Goal: Find specific page/section: Find specific page/section

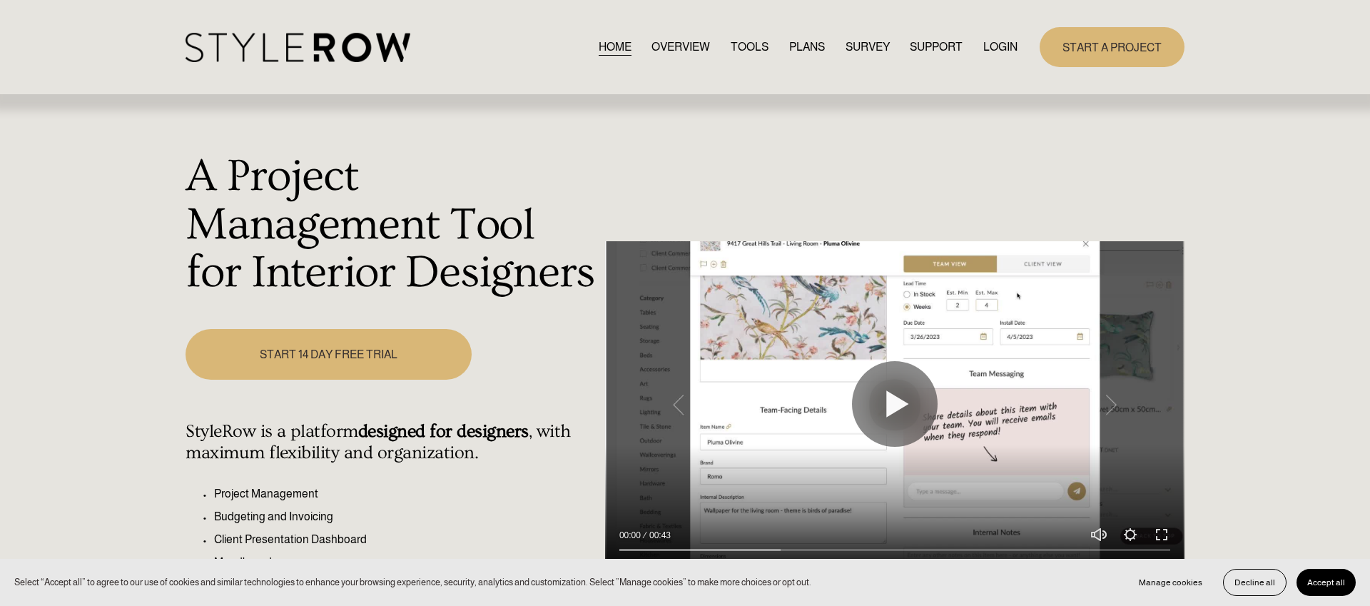
click at [1002, 47] on link "LOGIN" at bounding box center [1000, 46] width 34 height 19
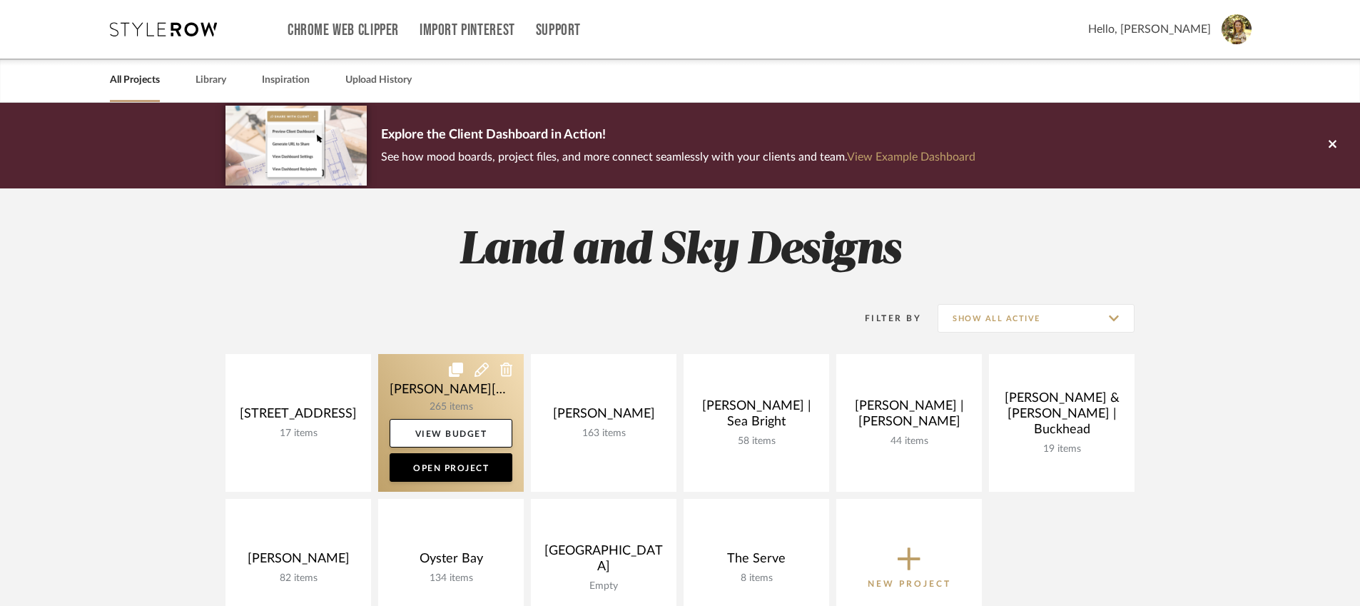
click at [461, 410] on link at bounding box center [451, 423] width 146 height 138
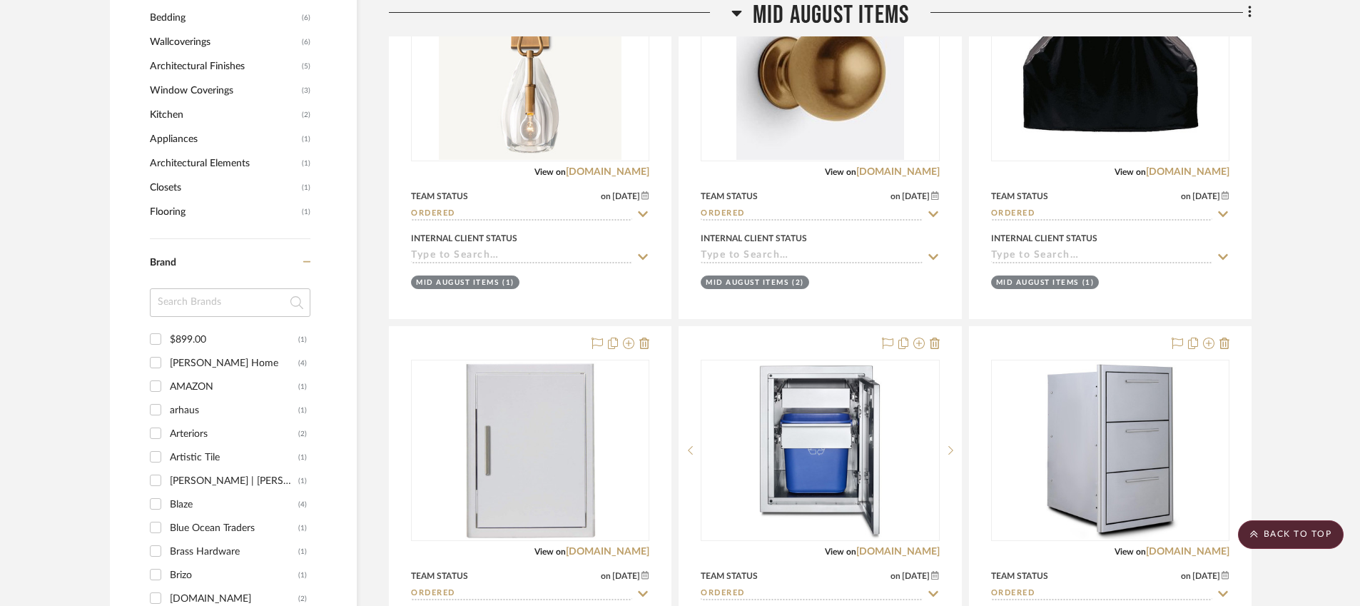
scroll to position [1838, 0]
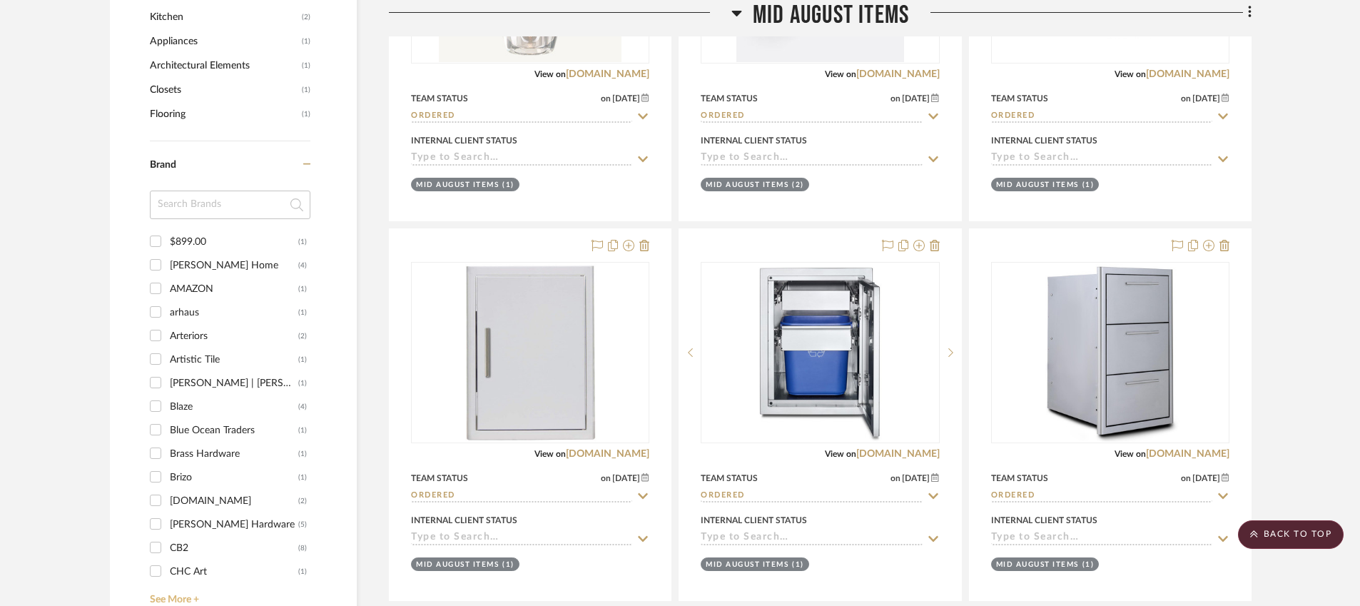
click at [182, 583] on link "See More +" at bounding box center [228, 594] width 164 height 23
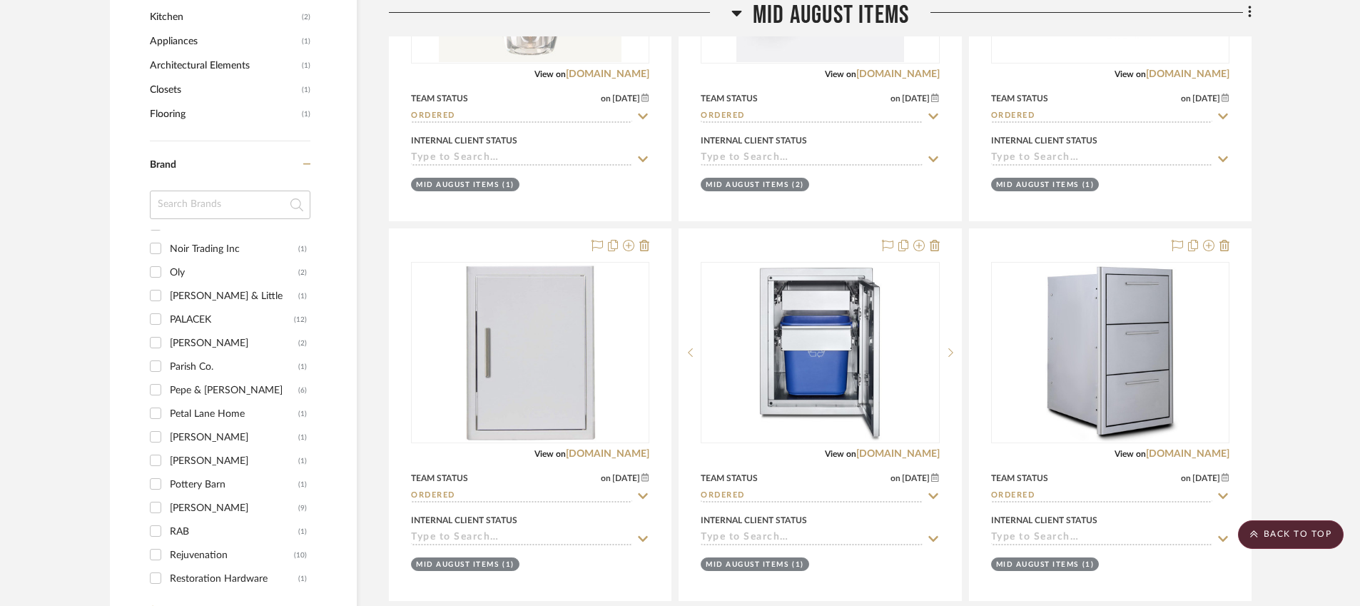
scroll to position [1199, 0]
click at [200, 190] on input at bounding box center [230, 204] width 161 height 29
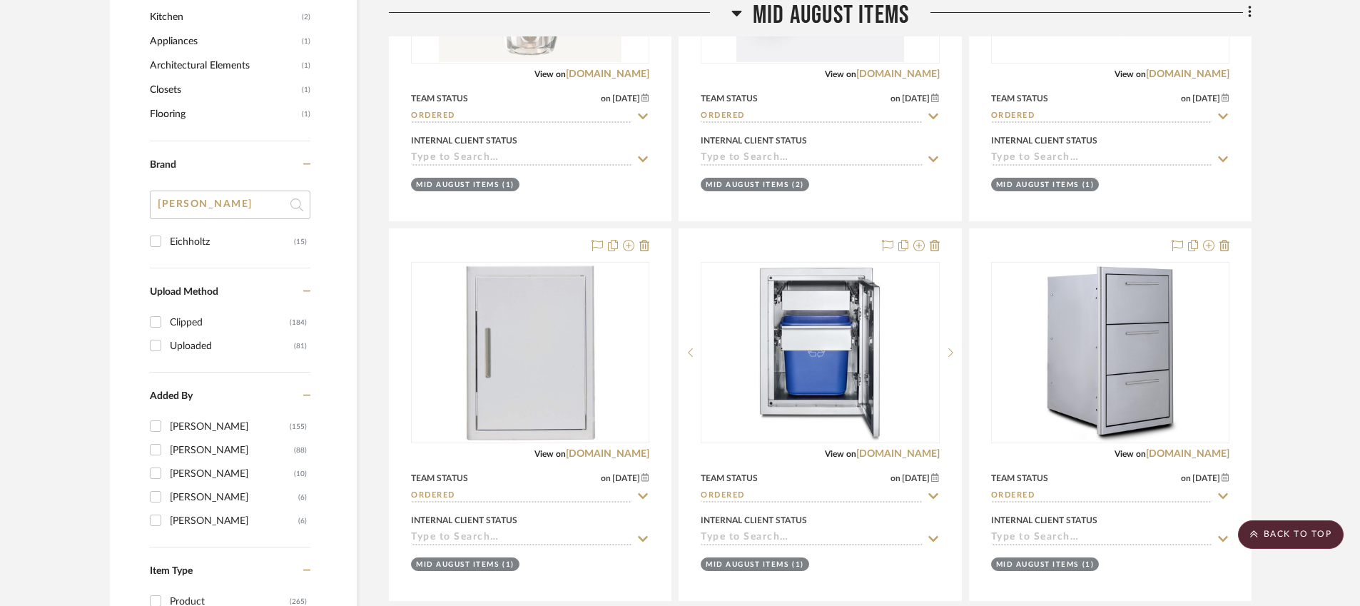
type input "eich"
click at [185, 230] on div "Eichholtz" at bounding box center [232, 241] width 124 height 23
click at [167, 230] on input "Eichholtz (15)" at bounding box center [155, 241] width 23 height 23
checkbox input "true"
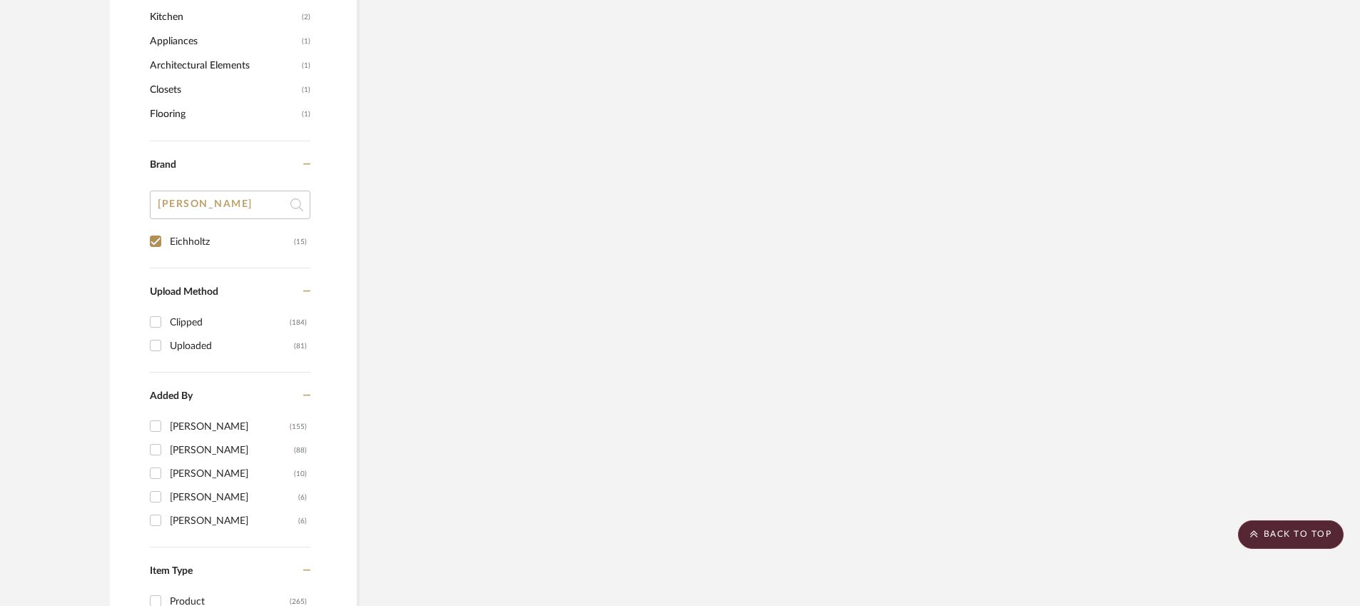
scroll to position [1392, 0]
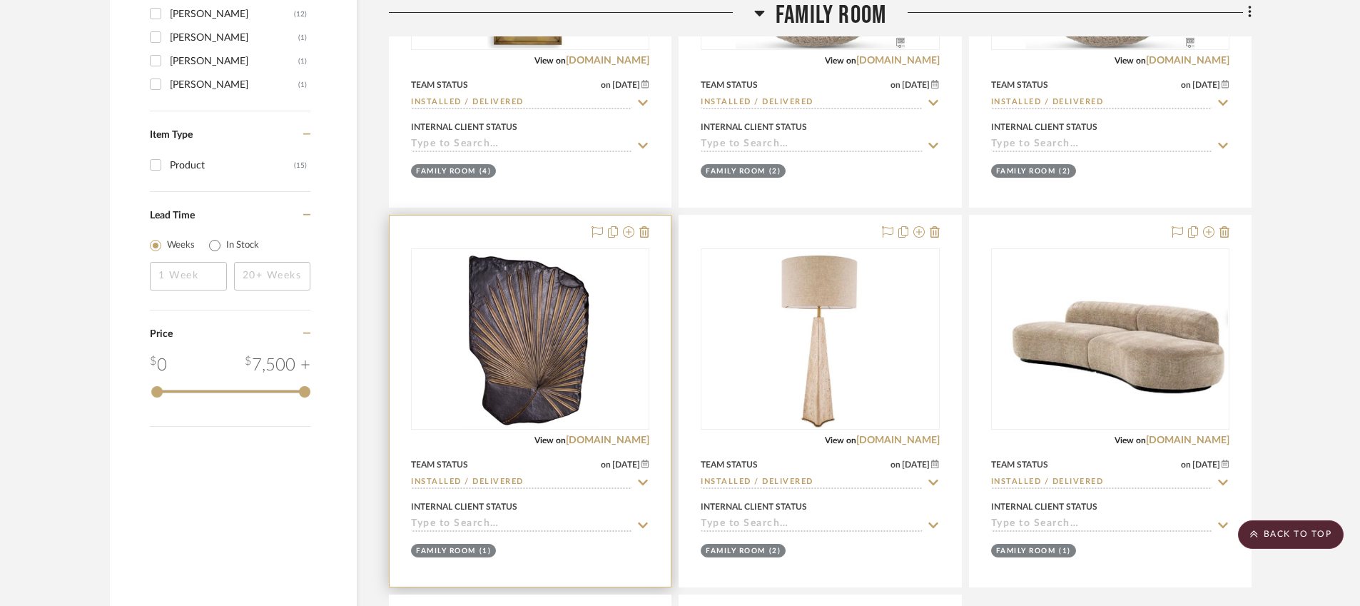
click at [456, 332] on div "0" at bounding box center [530, 339] width 237 height 180
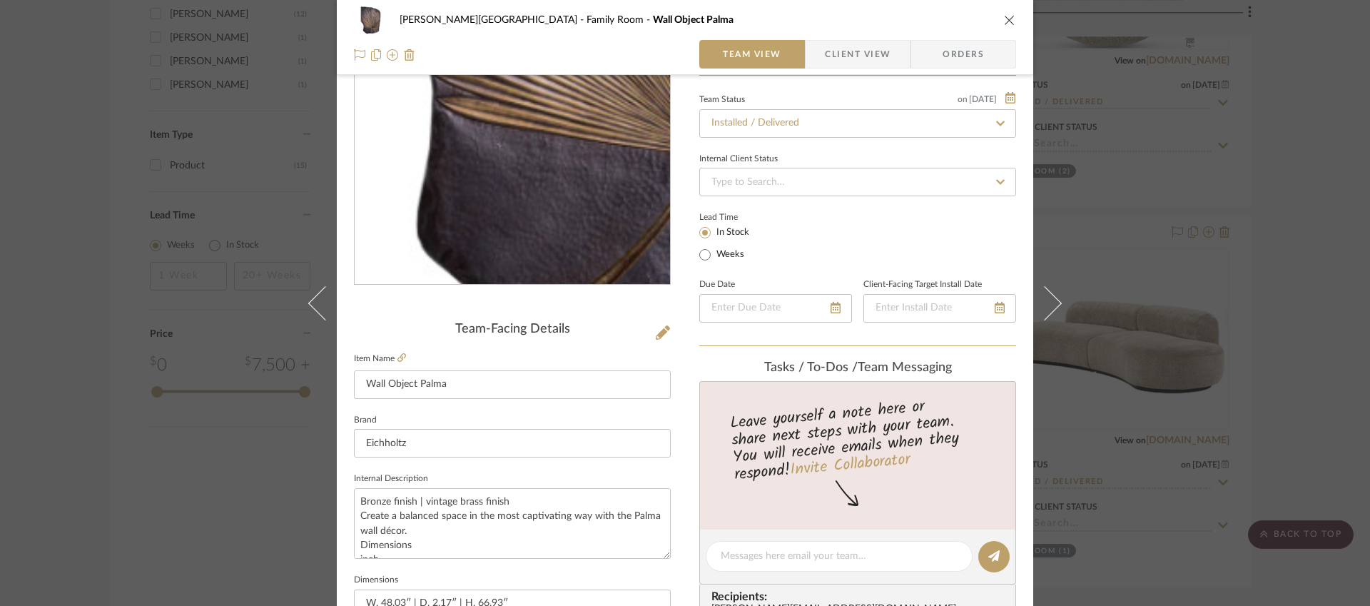
scroll to position [576, 0]
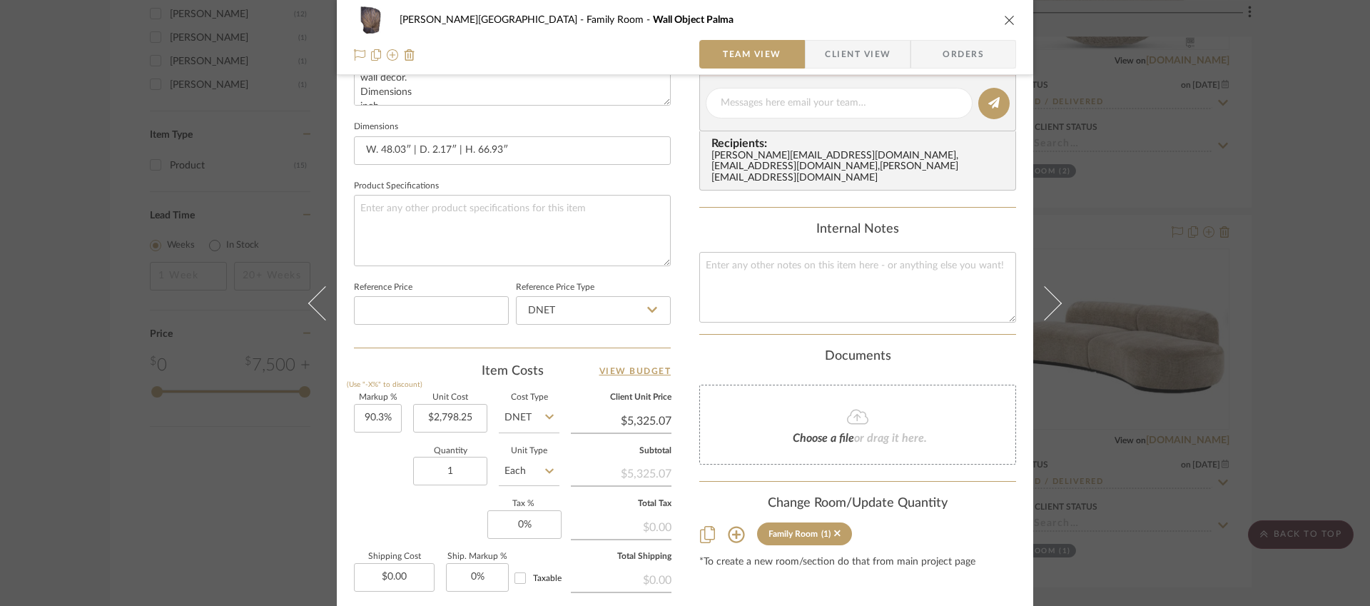
click at [1009, 21] on icon "close" at bounding box center [1009, 19] width 11 height 11
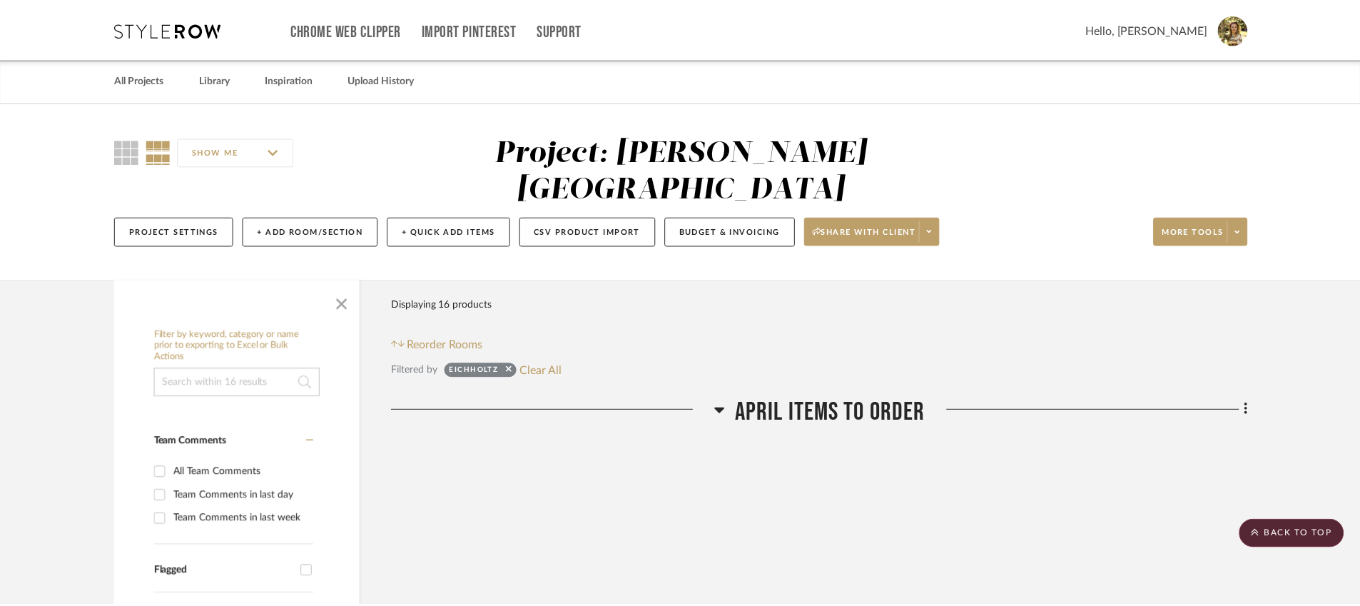
scroll to position [1392, 0]
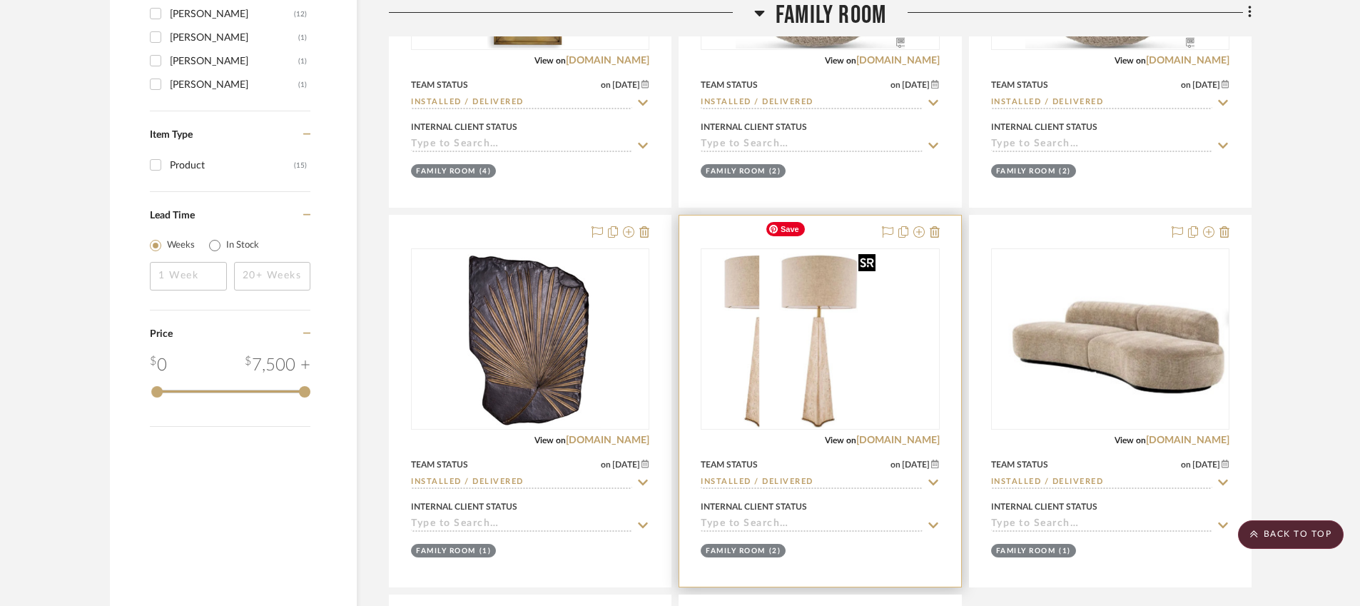
click at [795, 317] on img "0" at bounding box center [763, 339] width 122 height 178
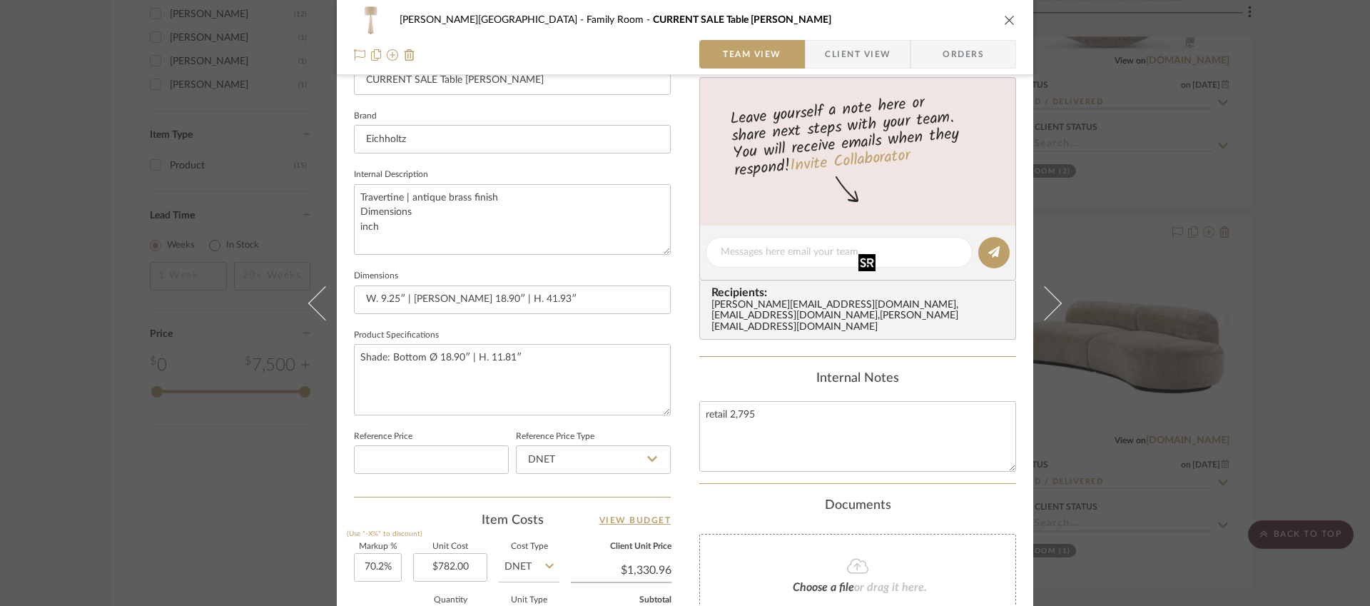
scroll to position [587, 0]
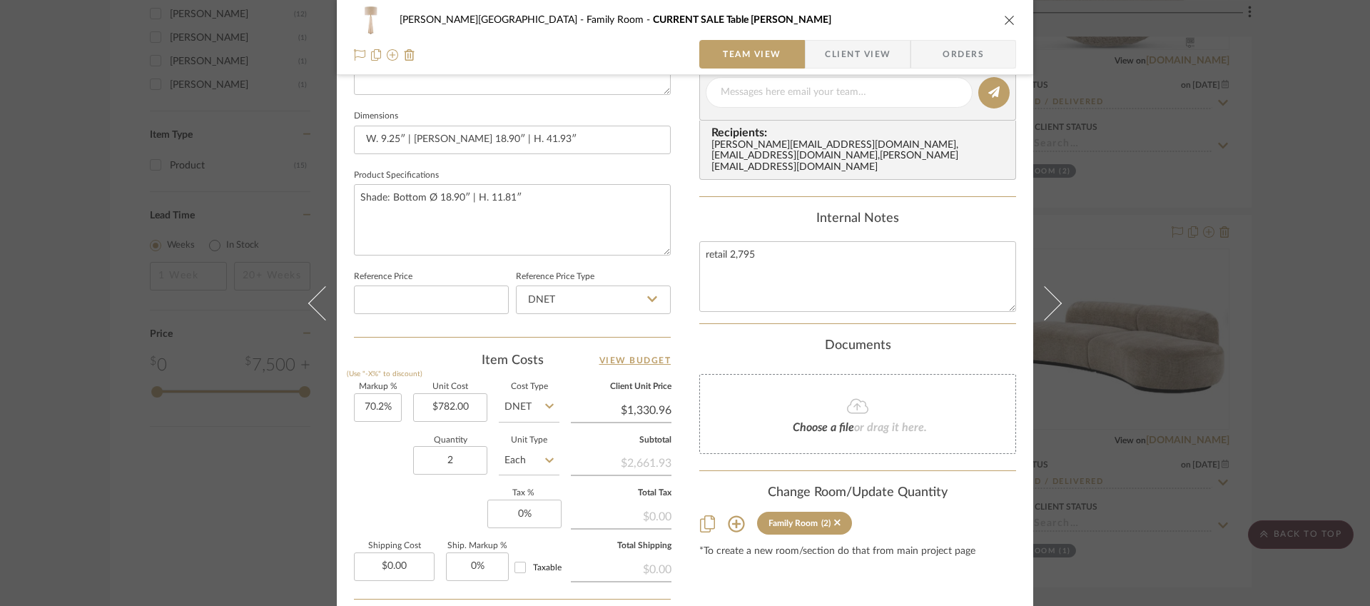
click at [1004, 21] on icon "close" at bounding box center [1009, 19] width 11 height 11
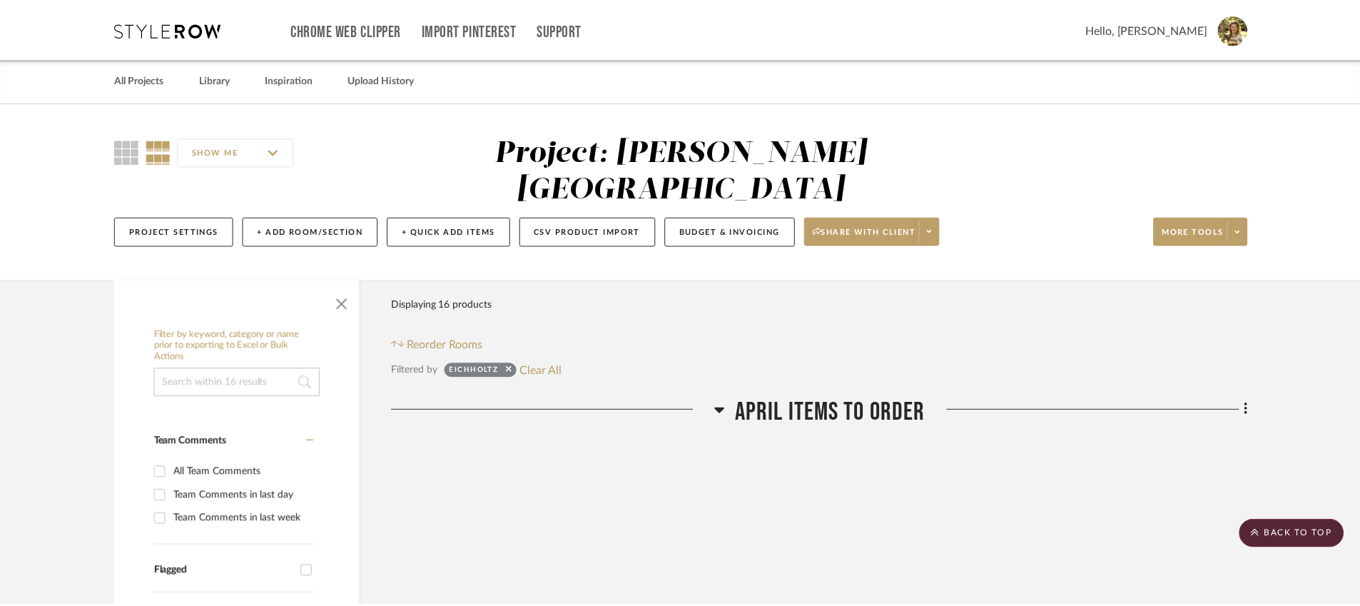
scroll to position [1392, 0]
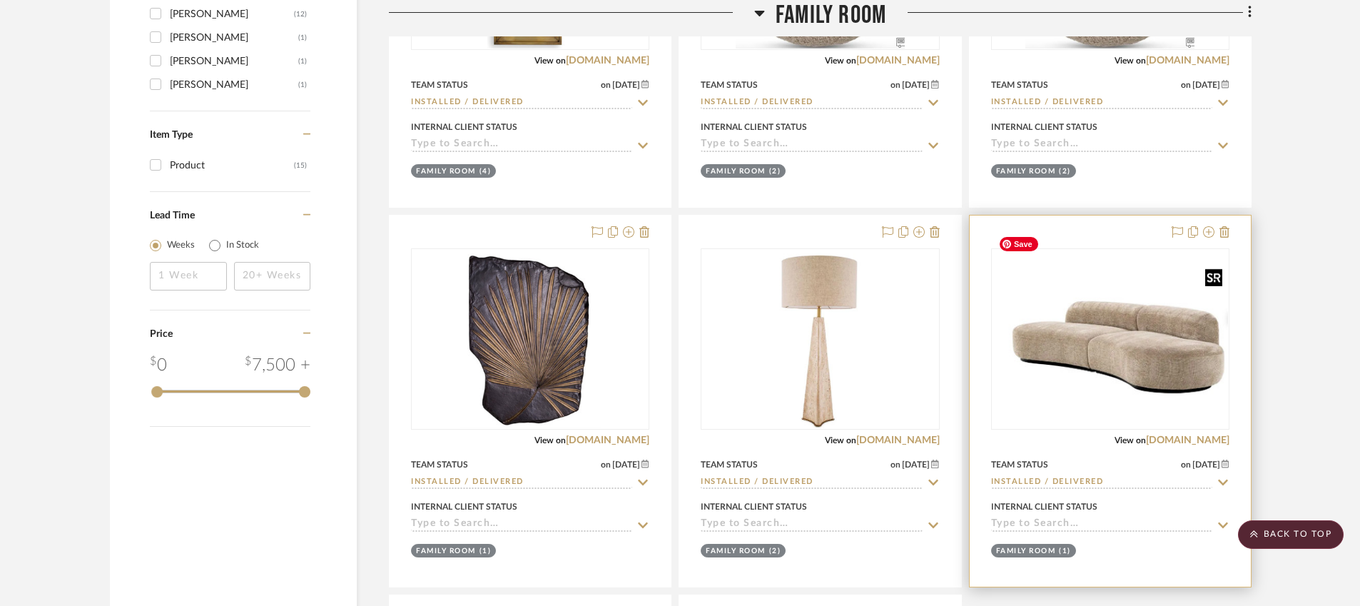
click at [1127, 279] on img "0" at bounding box center [1109, 339] width 235 height 148
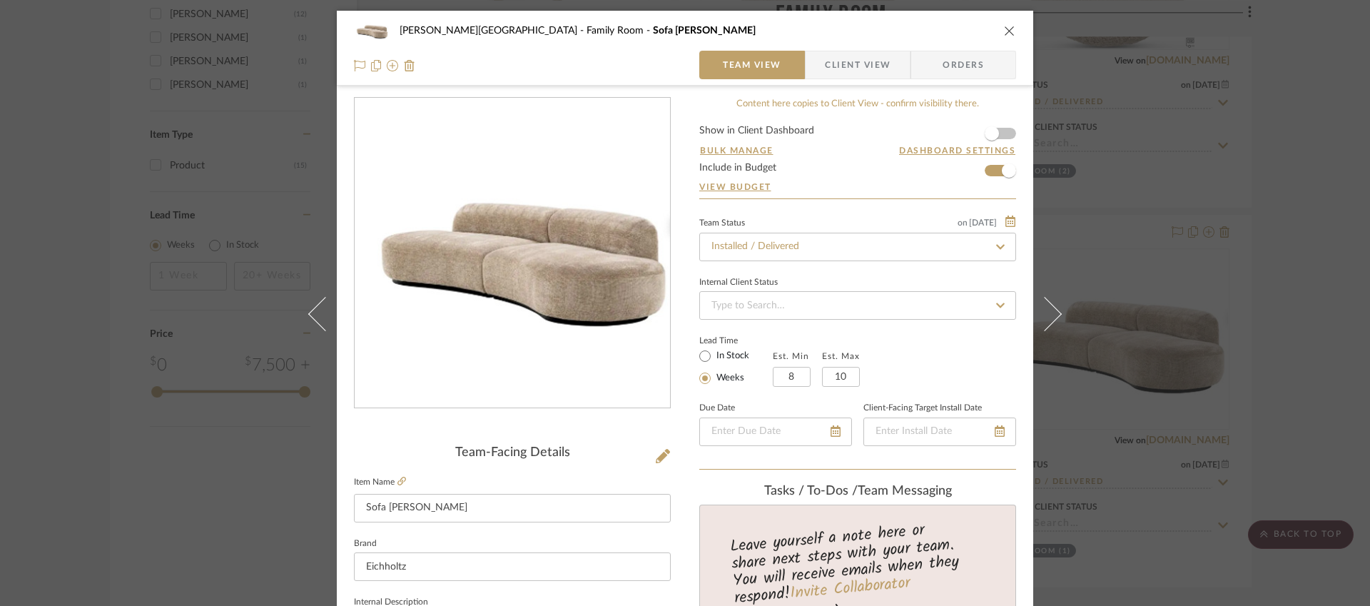
scroll to position [479, 0]
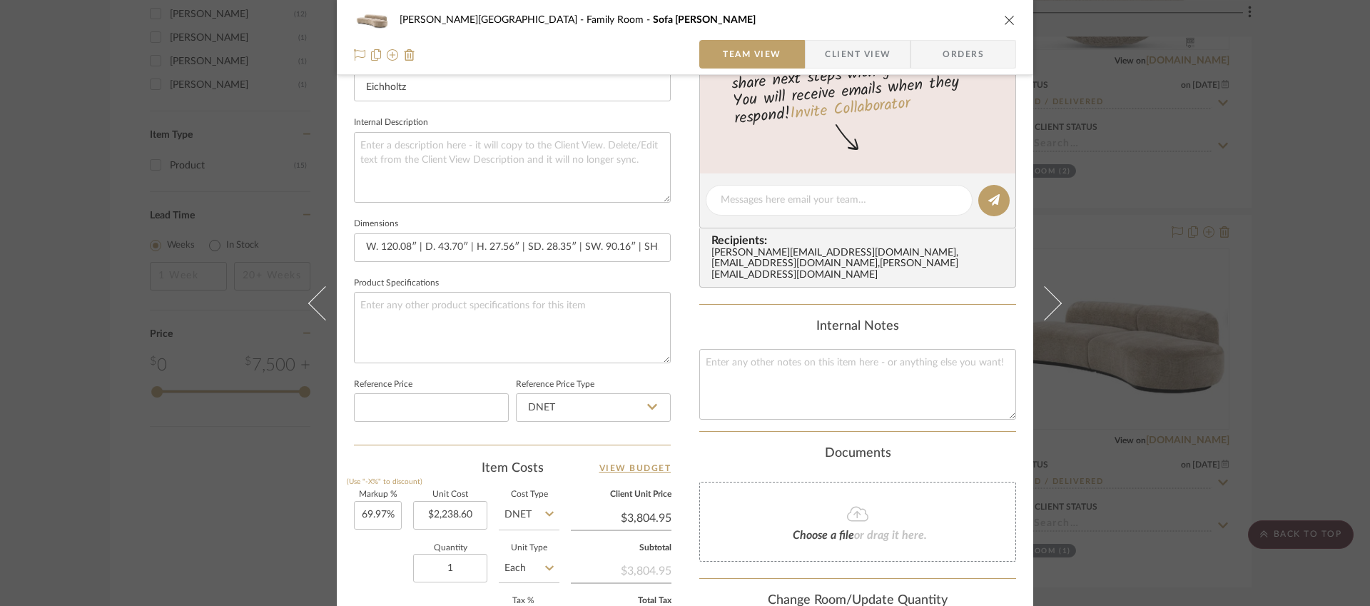
click at [1004, 25] on icon "close" at bounding box center [1009, 19] width 11 height 11
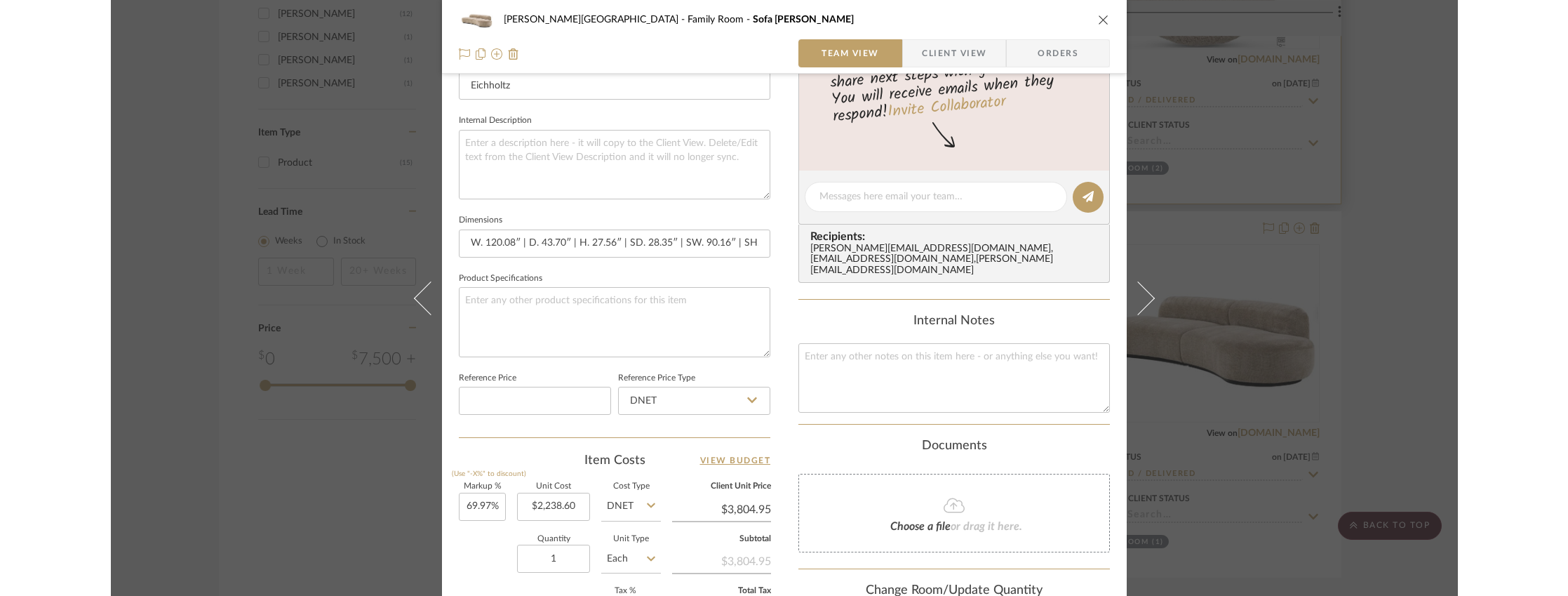
scroll to position [1369, 0]
